Goal: Task Accomplishment & Management: Use online tool/utility

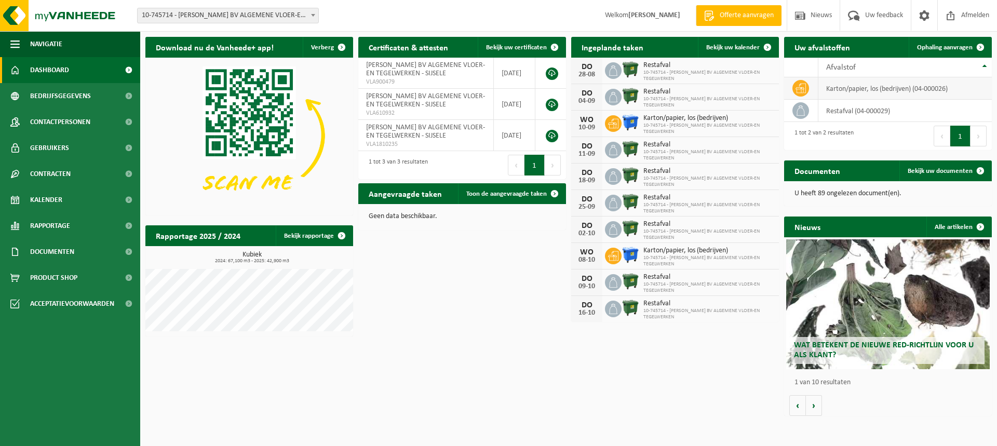
click at [884, 88] on td "karton/papier, los (bedrijven) (04-000026)" at bounding box center [905, 88] width 173 height 22
click at [942, 49] on span "Ophaling aanvragen" at bounding box center [945, 47] width 56 height 7
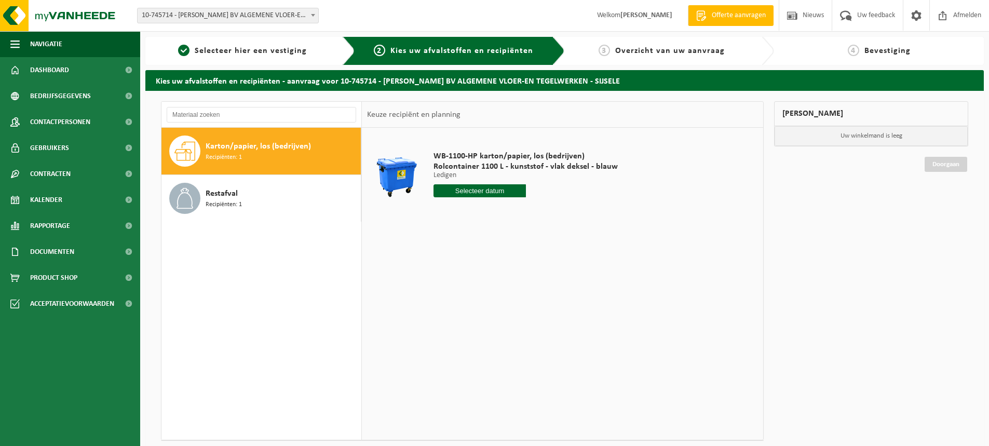
click at [488, 191] on input "text" at bounding box center [480, 190] width 92 height 13
click at [552, 215] on icon at bounding box center [551, 214] width 17 height 17
click at [478, 247] on div "3" at bounding box center [480, 250] width 18 height 17
type input "Van 2025-09-03"
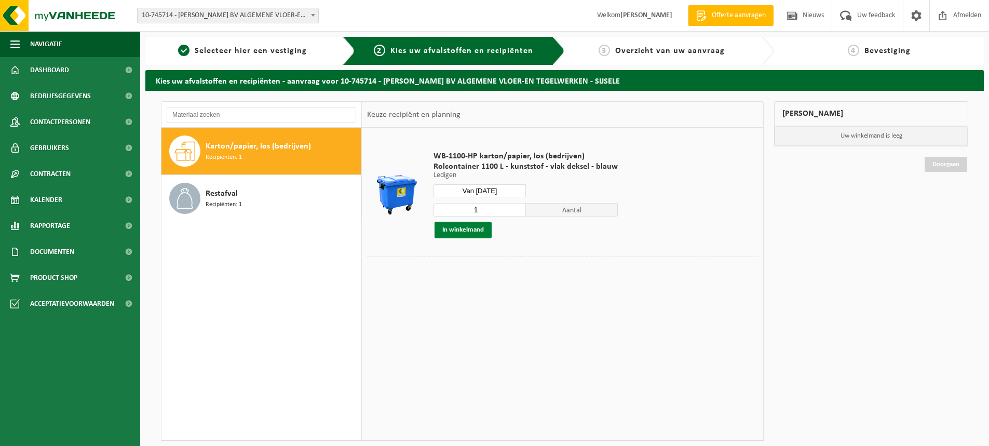
click at [461, 229] on button "In winkelmand" at bounding box center [463, 230] width 57 height 17
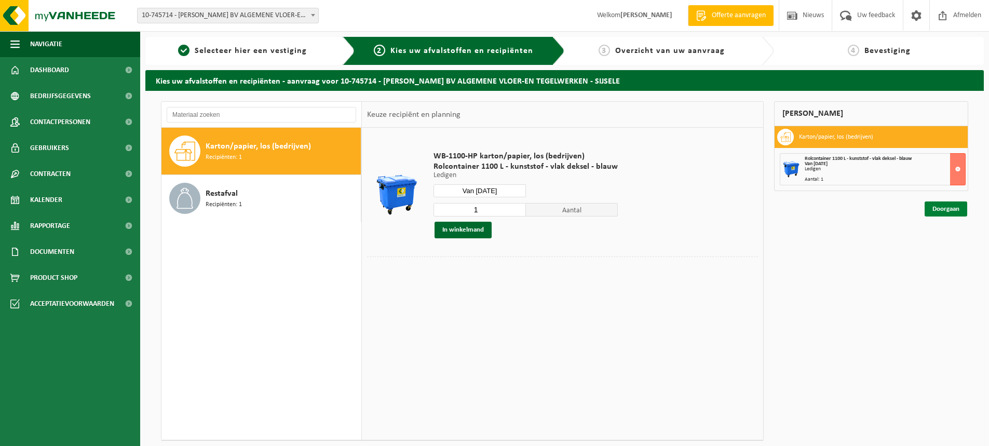
click at [944, 210] on link "Doorgaan" at bounding box center [946, 209] width 43 height 15
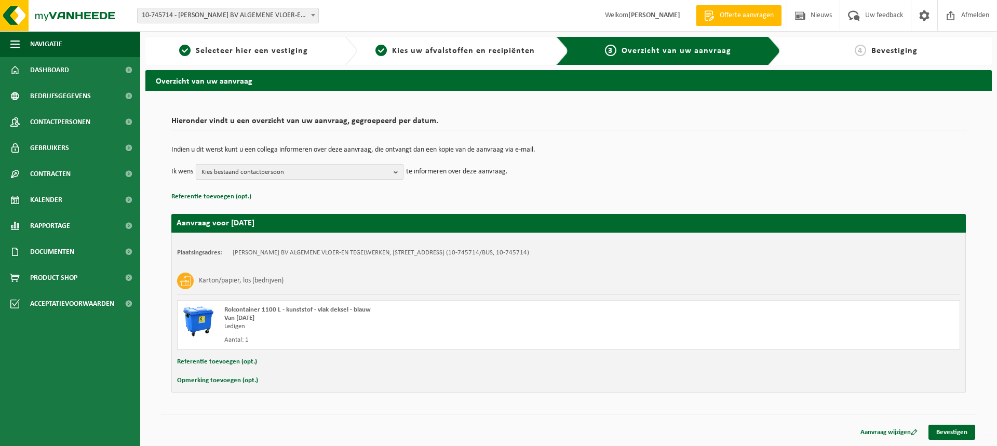
click at [399, 171] on b "button" at bounding box center [398, 172] width 9 height 15
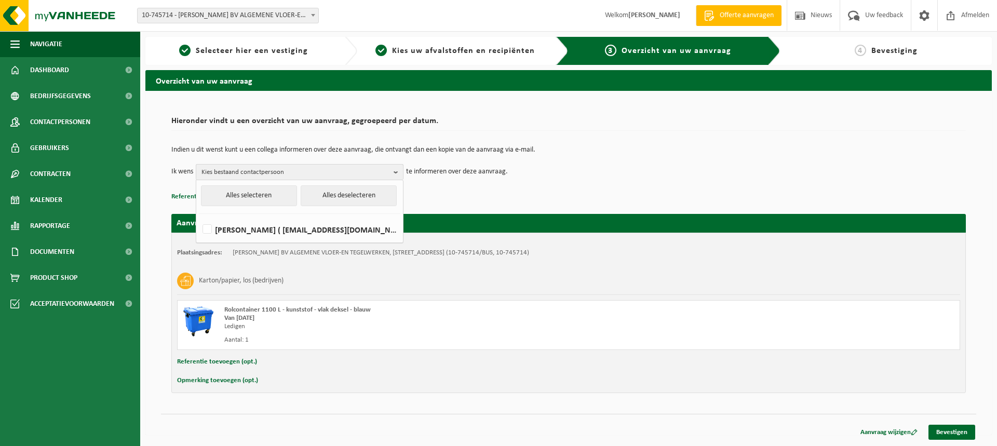
click at [399, 171] on b "button" at bounding box center [398, 172] width 9 height 15
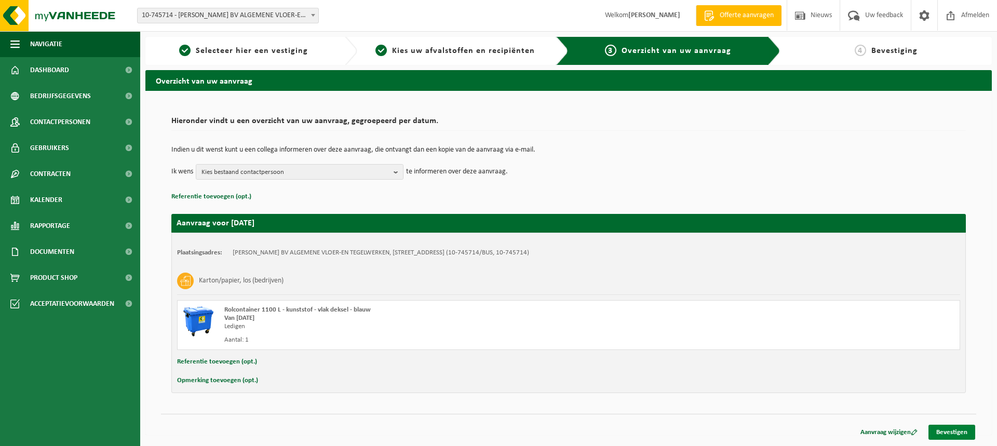
click at [959, 434] on link "Bevestigen" at bounding box center [952, 432] width 47 height 15
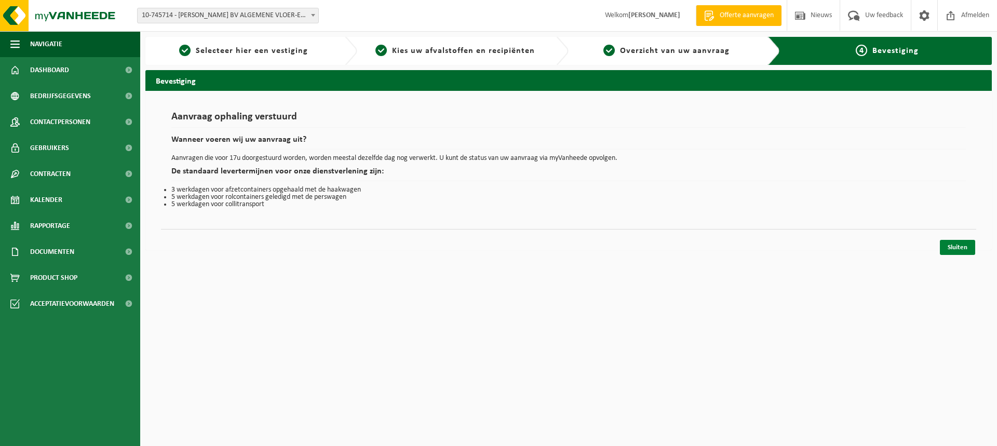
click at [963, 248] on link "Sluiten" at bounding box center [957, 247] width 35 height 15
